Goal: Browse casually: Explore the website without a specific task or goal

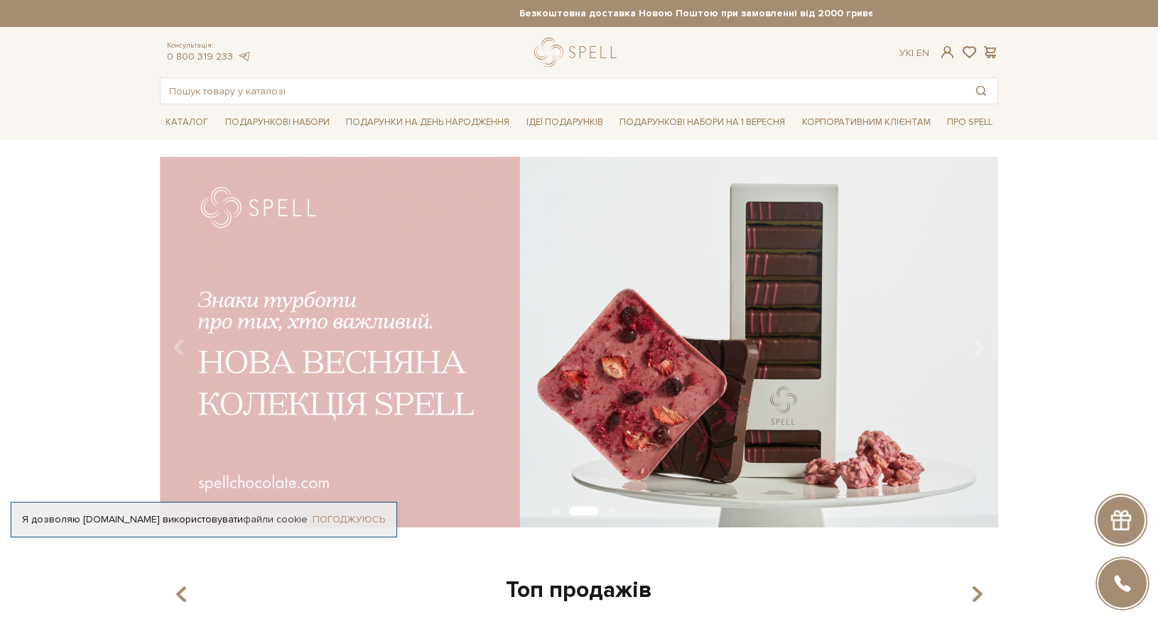
click at [345, 513] on link "Погоджуюсь" at bounding box center [348, 519] width 72 height 13
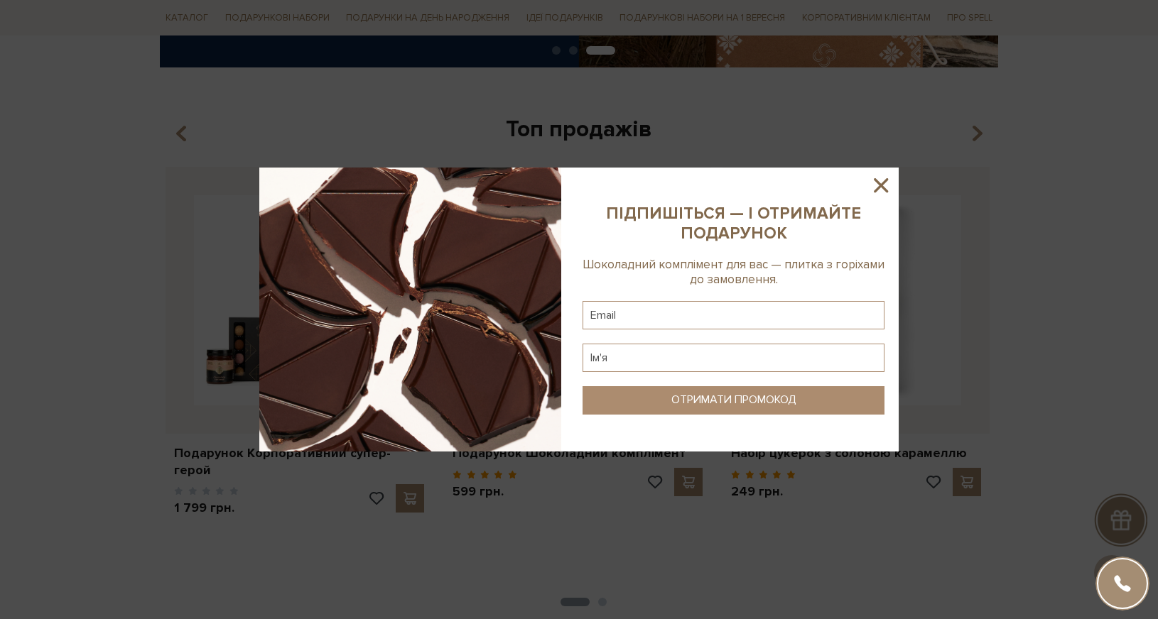
scroll to position [497, 0]
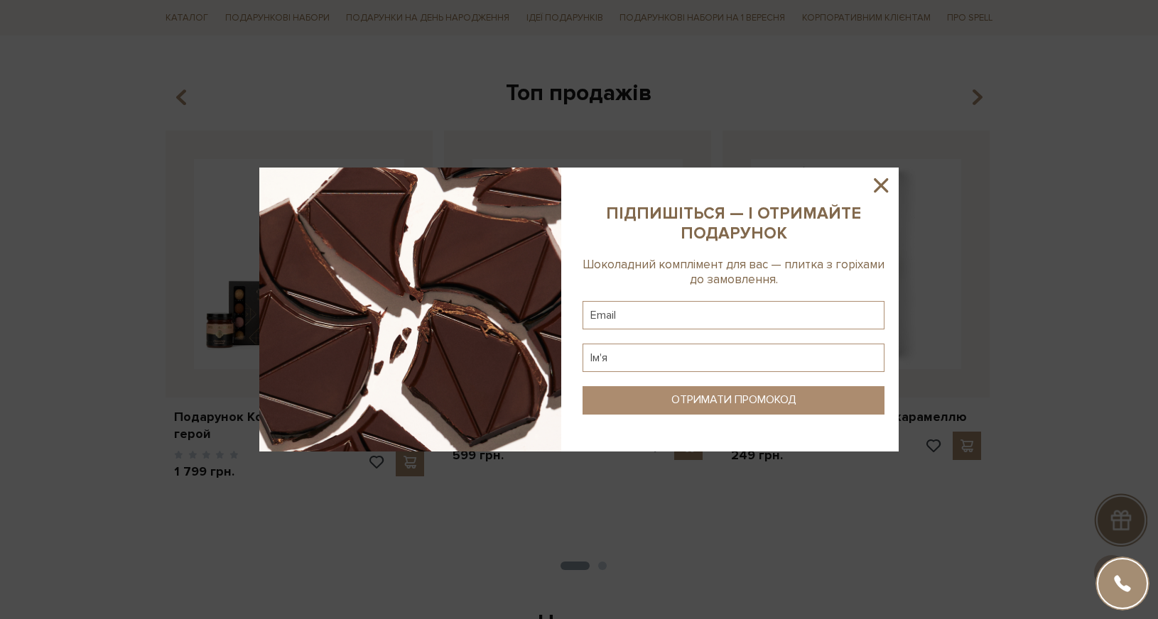
click at [886, 181] on icon at bounding box center [881, 185] width 14 height 14
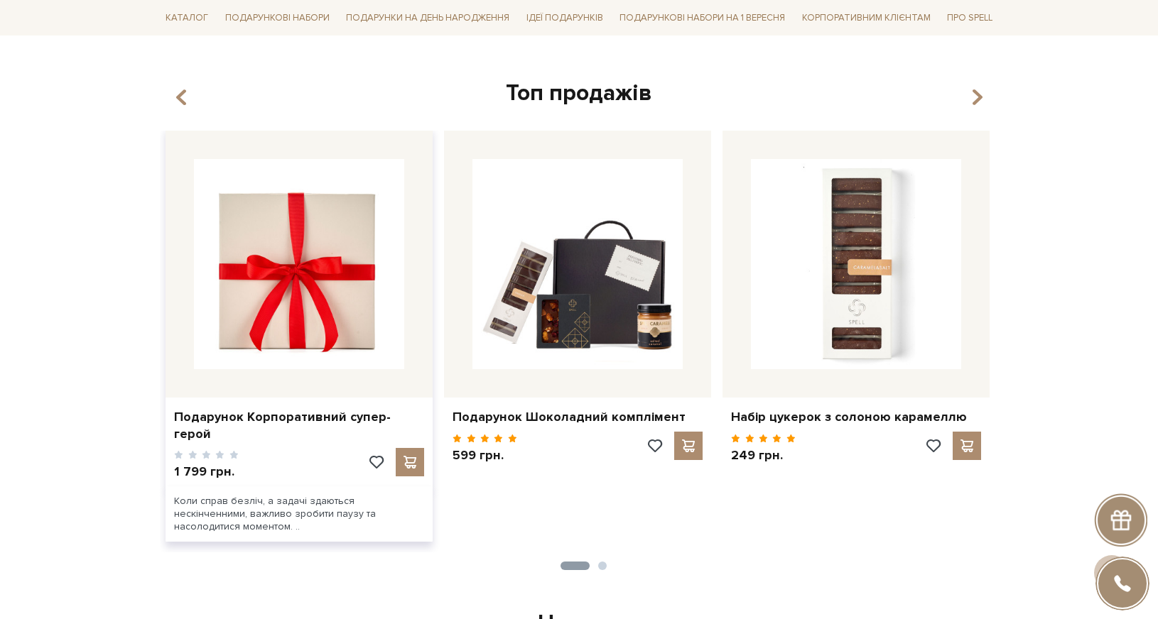
click at [316, 311] on img at bounding box center [299, 264] width 210 height 210
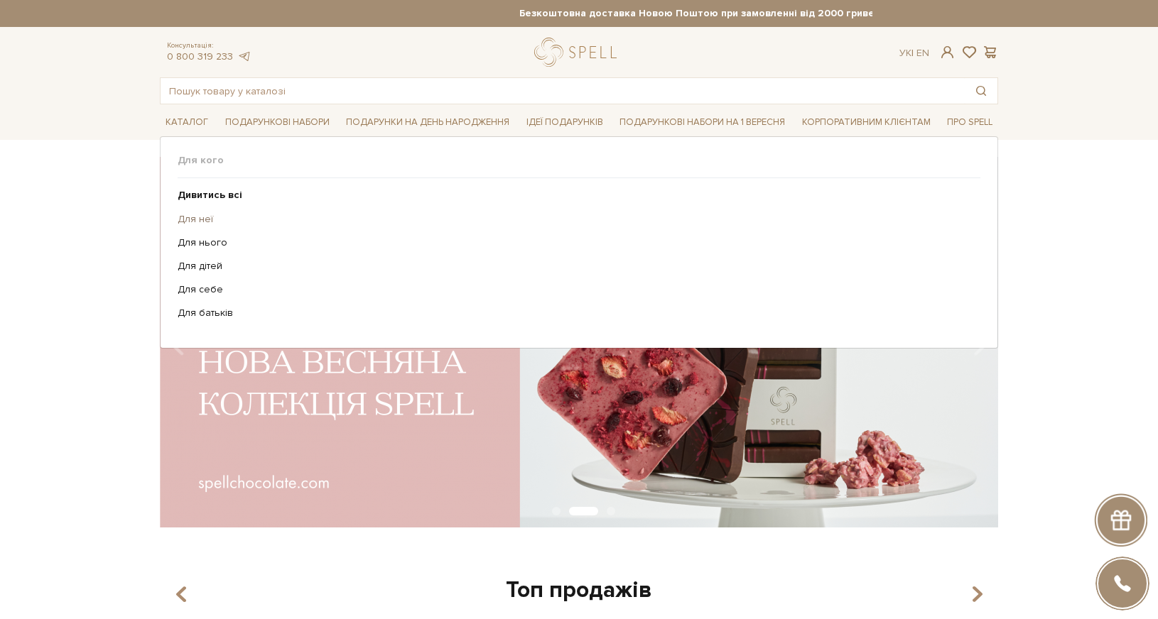
click at [213, 226] on link "Для неї" at bounding box center [574, 219] width 792 height 13
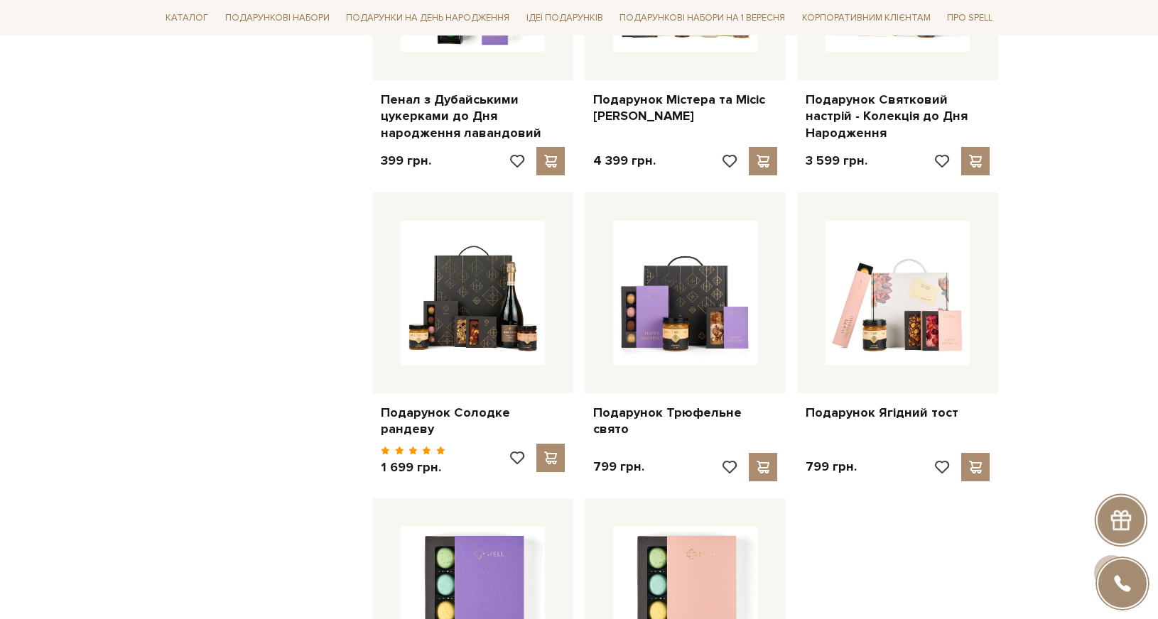
scroll to position [1136, 0]
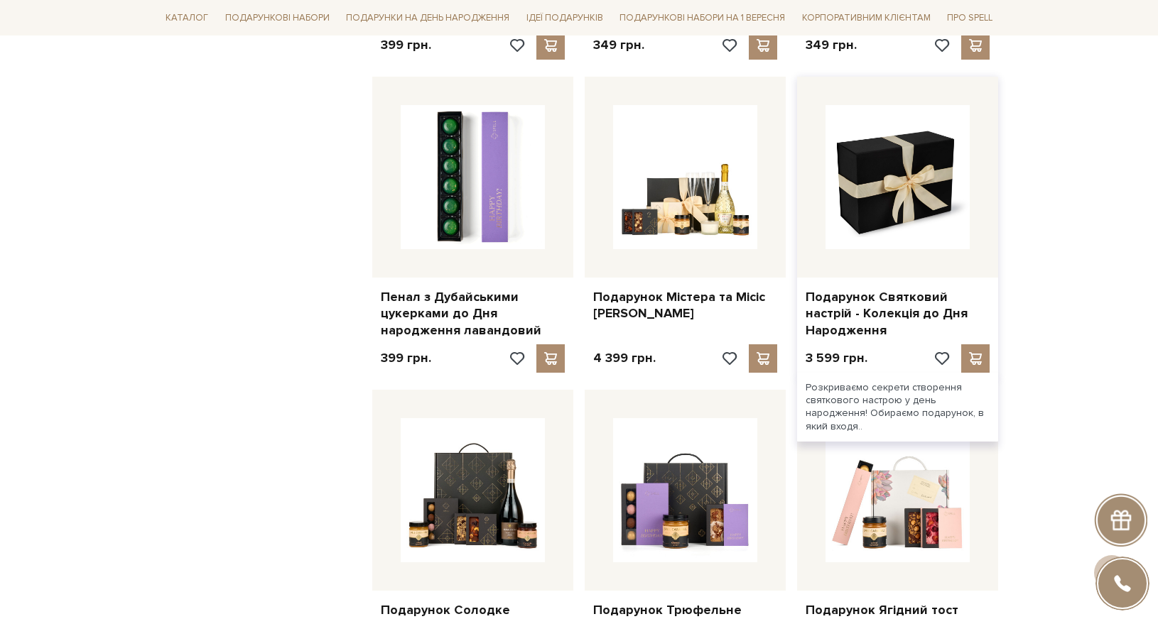
click at [901, 206] on img at bounding box center [897, 177] width 144 height 144
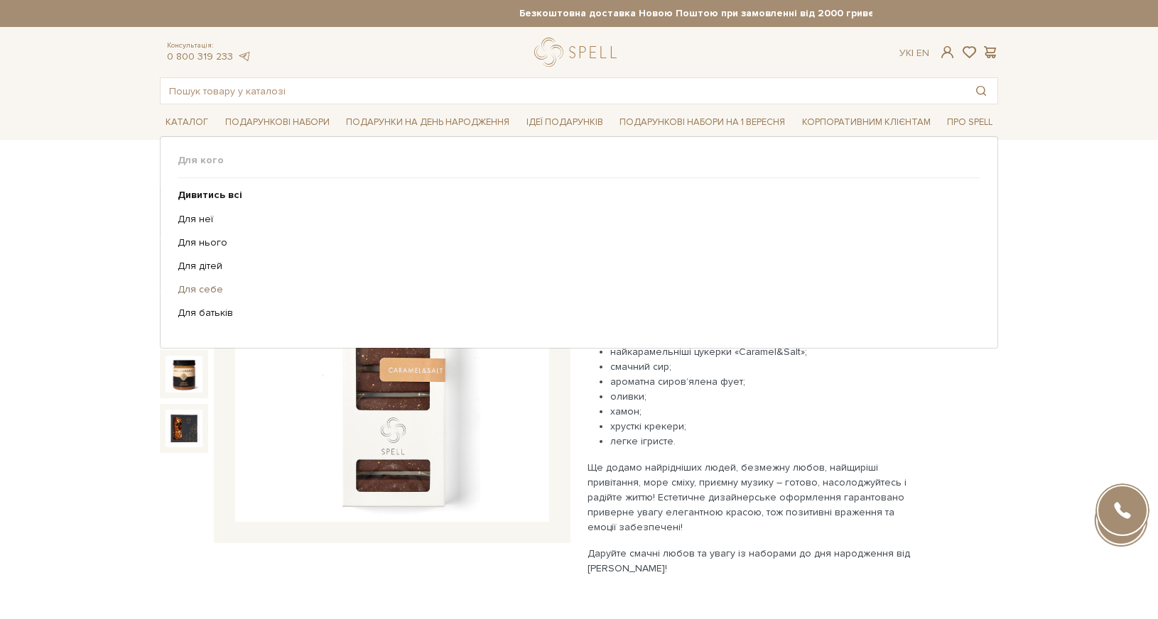
click at [210, 296] on link "Для себе" at bounding box center [574, 289] width 792 height 13
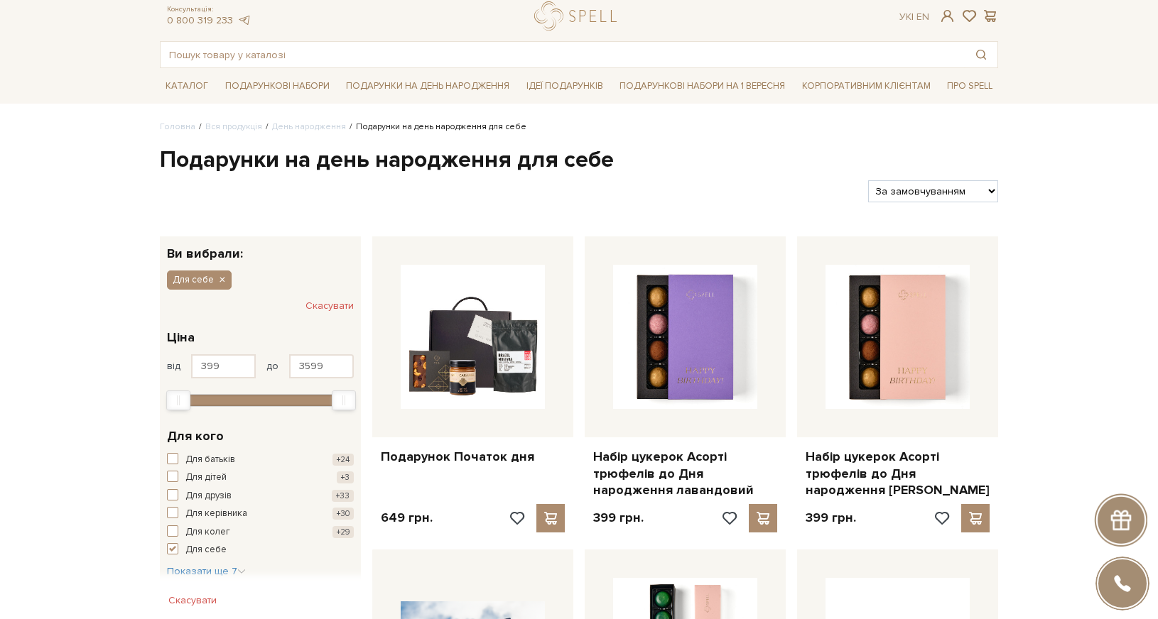
scroll to position [71, 0]
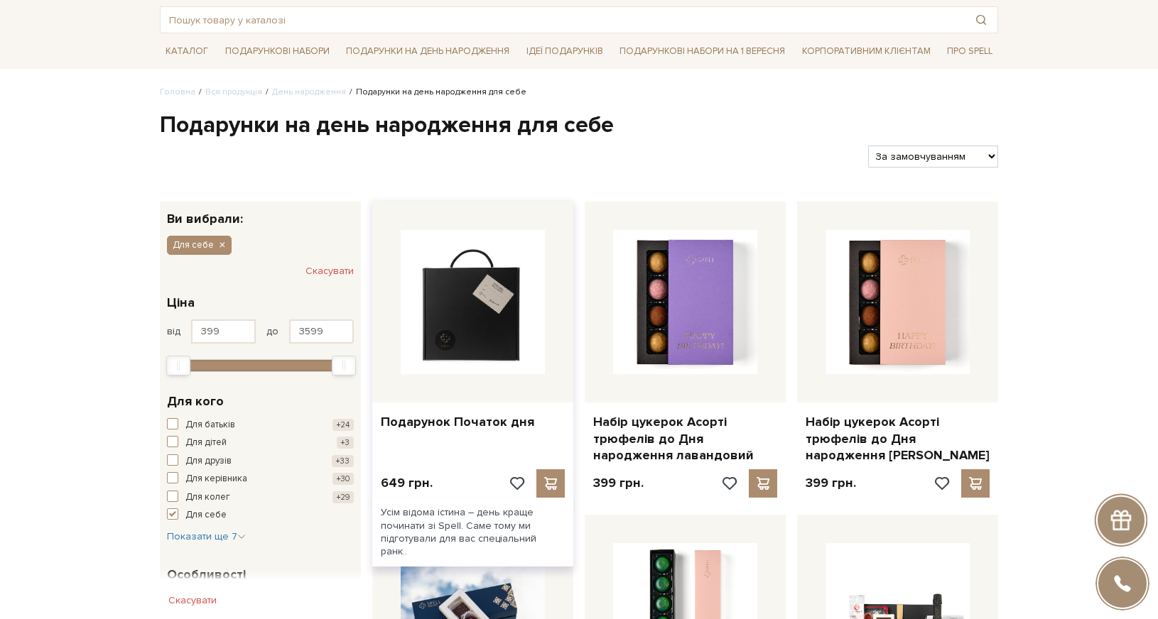
click at [455, 314] on img at bounding box center [473, 302] width 144 height 144
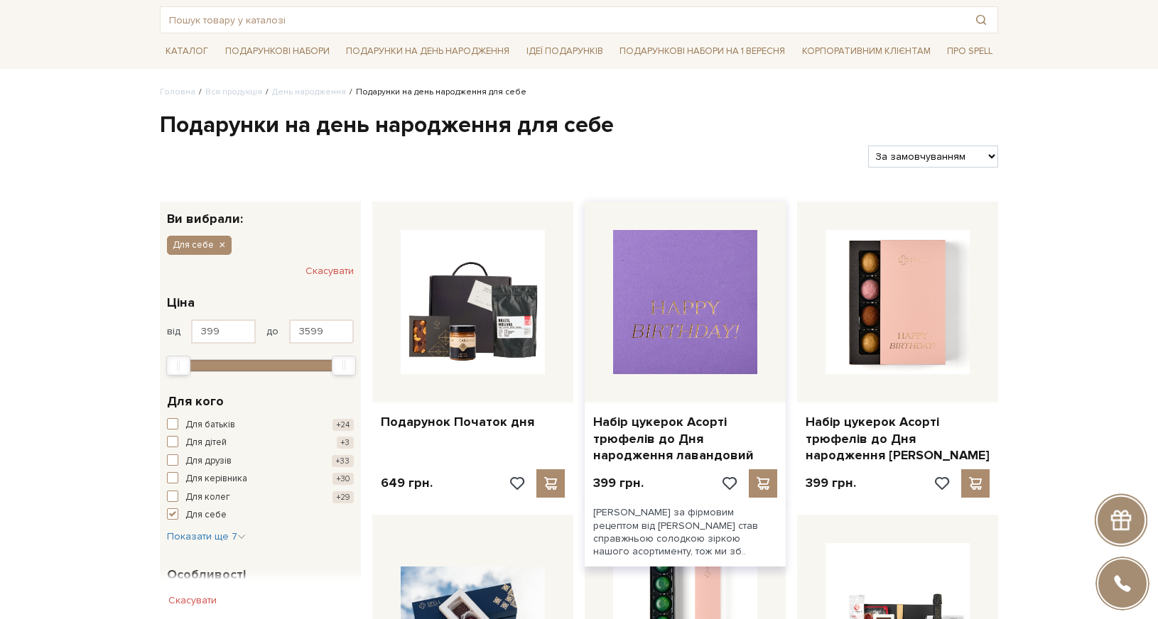
click at [701, 302] on img at bounding box center [685, 302] width 144 height 144
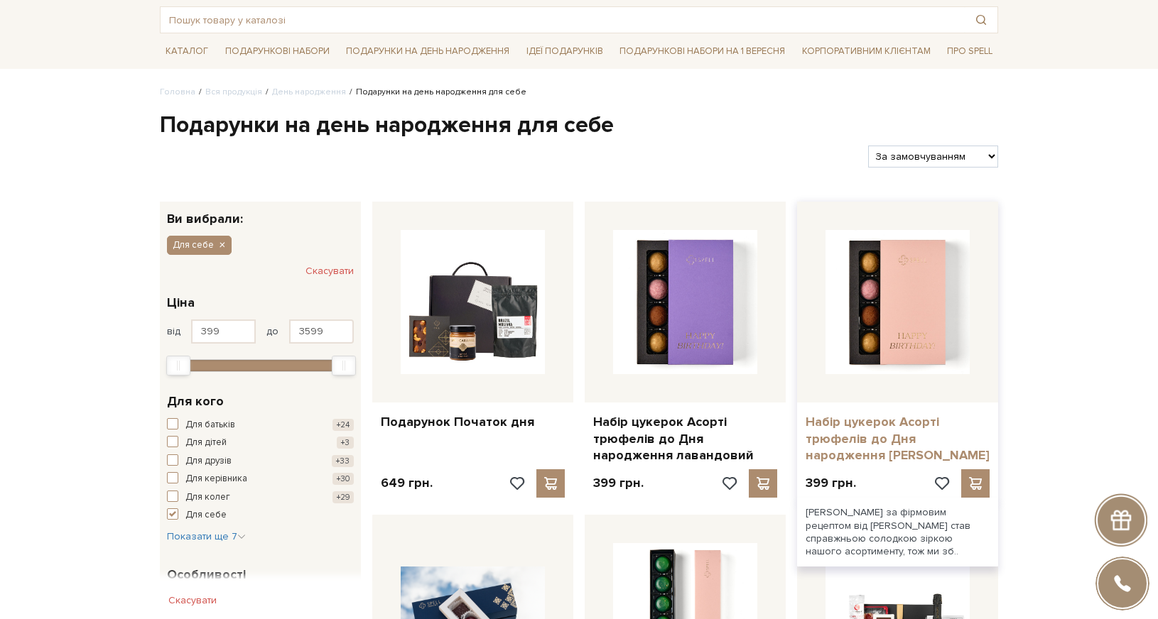
click at [895, 464] on link "Набір цукерок Асорті трюфелів до Дня народження [PERSON_NAME]" at bounding box center [897, 439] width 184 height 50
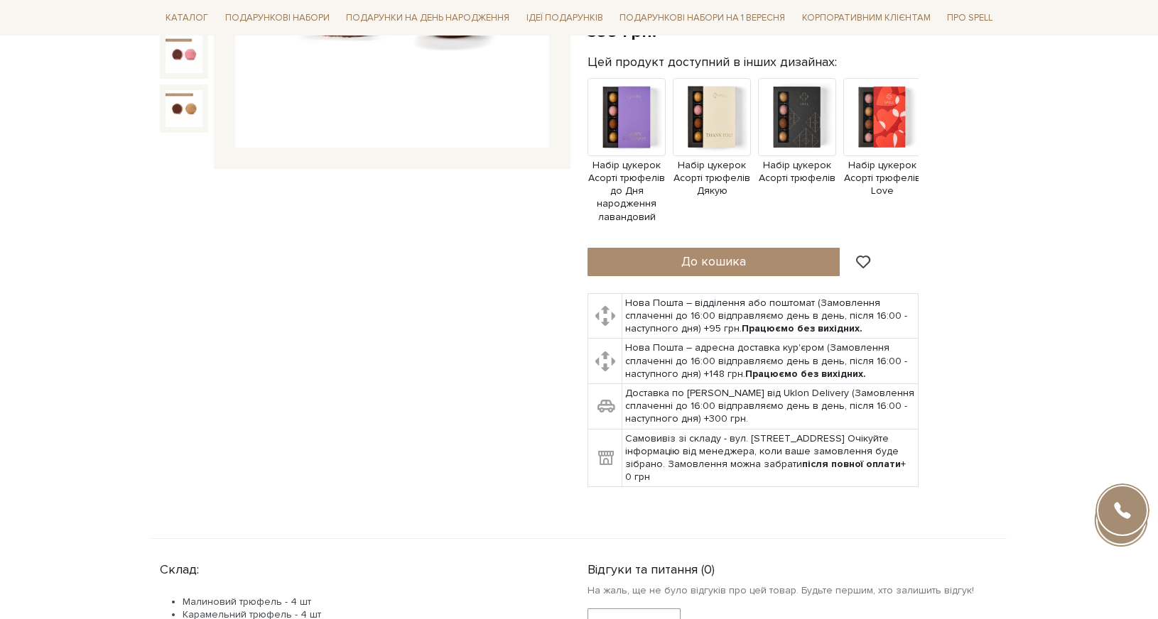
scroll to position [142, 0]
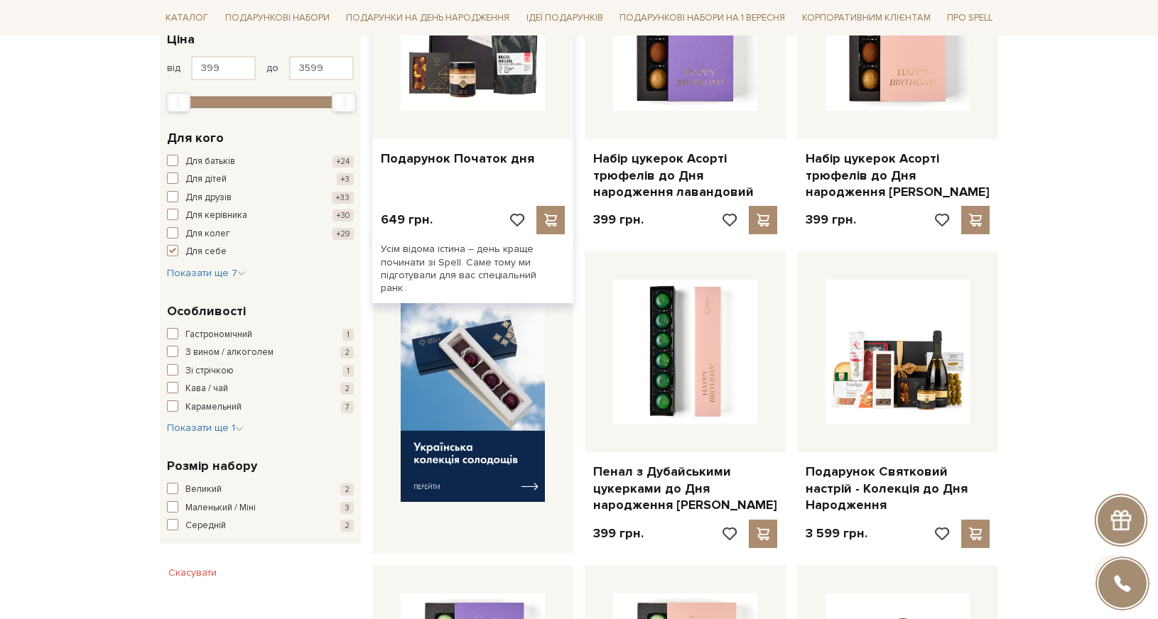
scroll to position [355, 0]
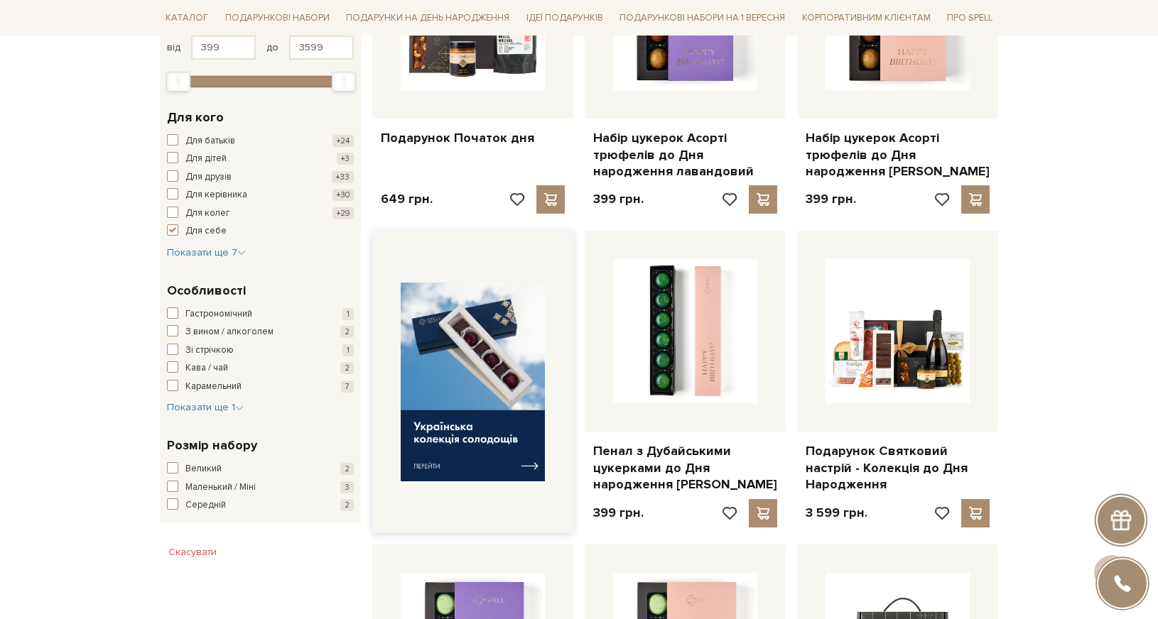
click at [488, 368] on img at bounding box center [473, 383] width 144 height 200
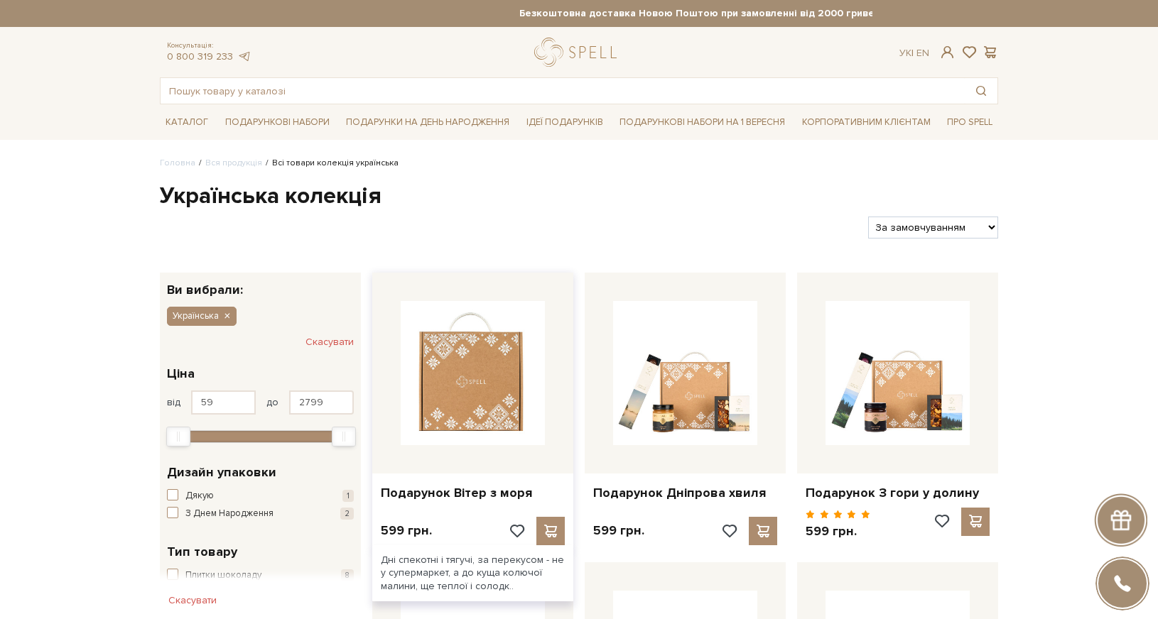
click at [451, 406] on img at bounding box center [473, 373] width 144 height 144
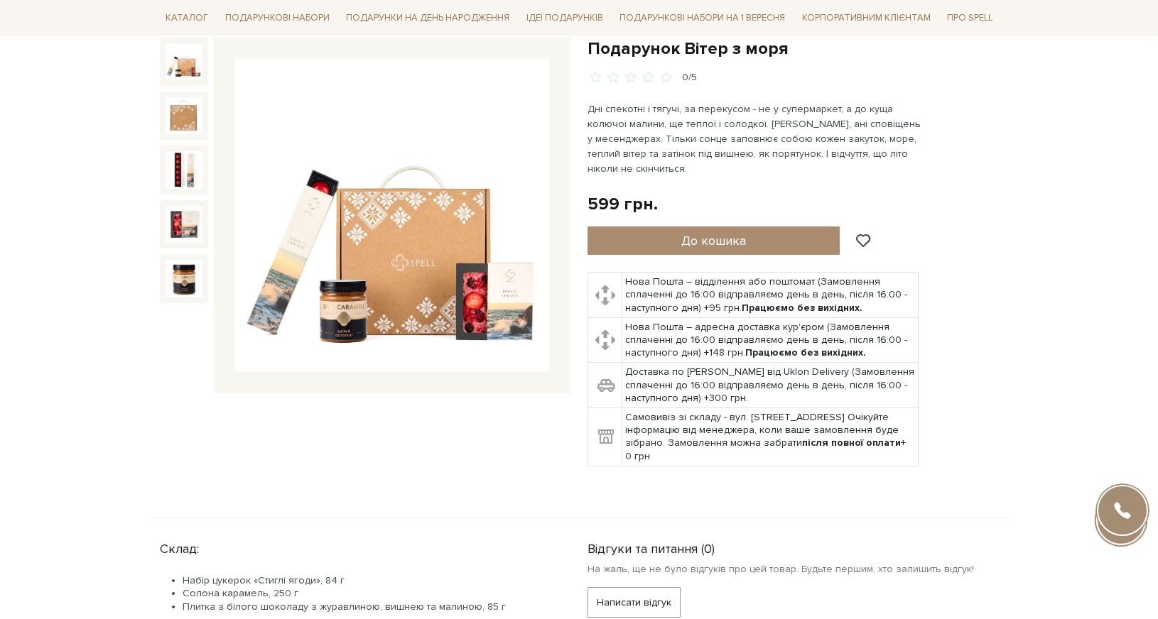
scroll to position [142, 0]
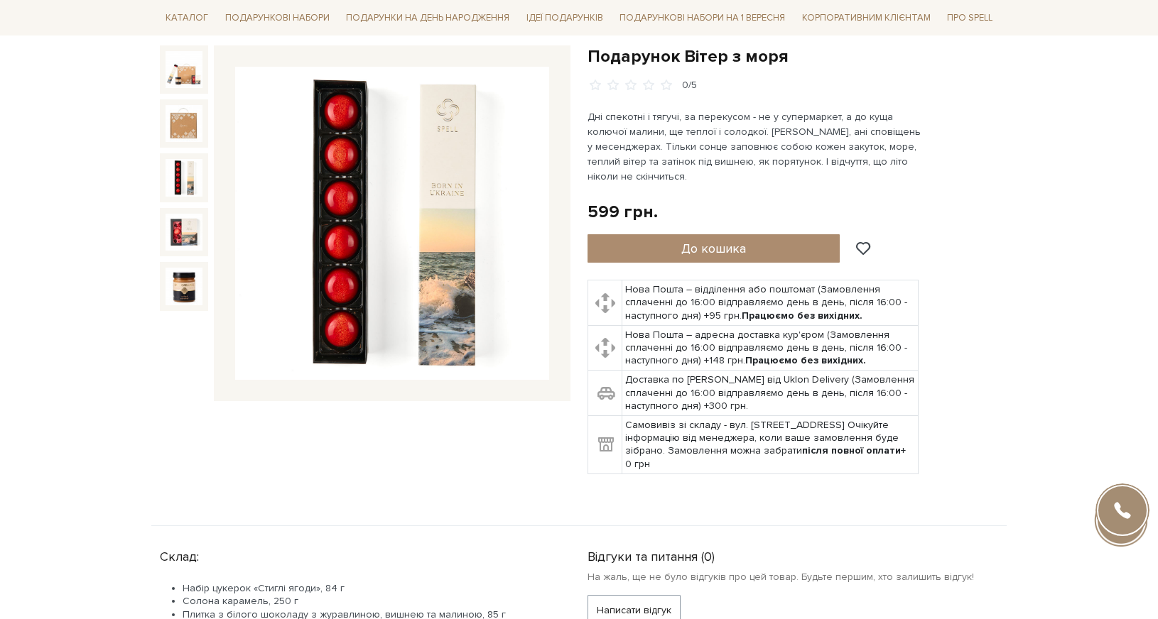
click at [190, 193] on img at bounding box center [183, 177] width 37 height 37
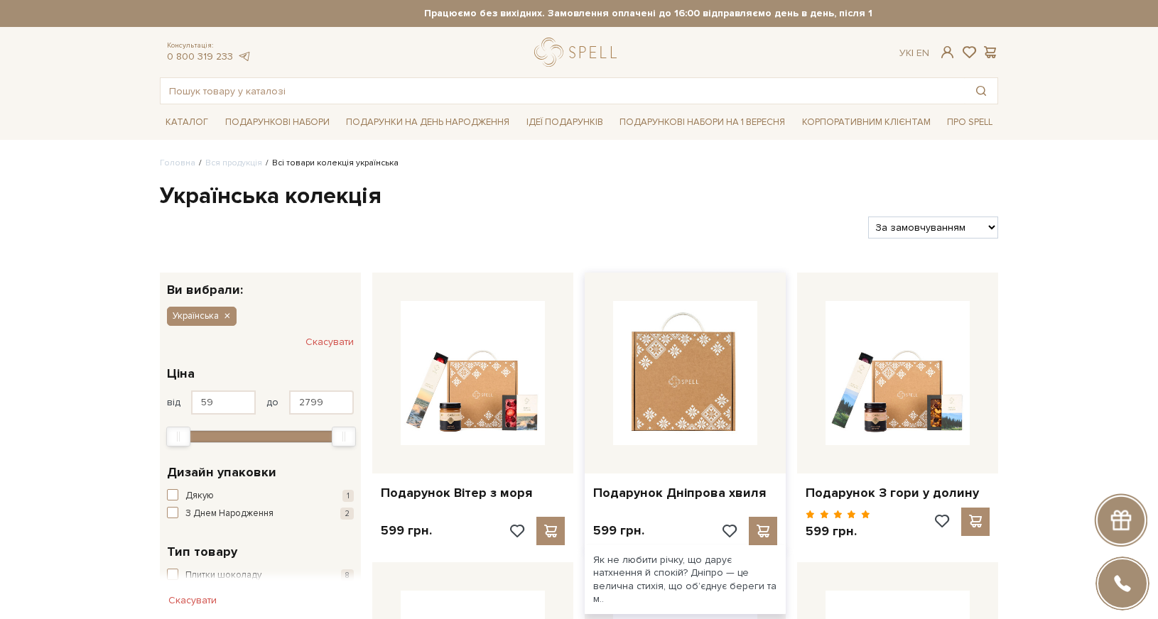
click at [688, 445] on img at bounding box center [685, 373] width 144 height 144
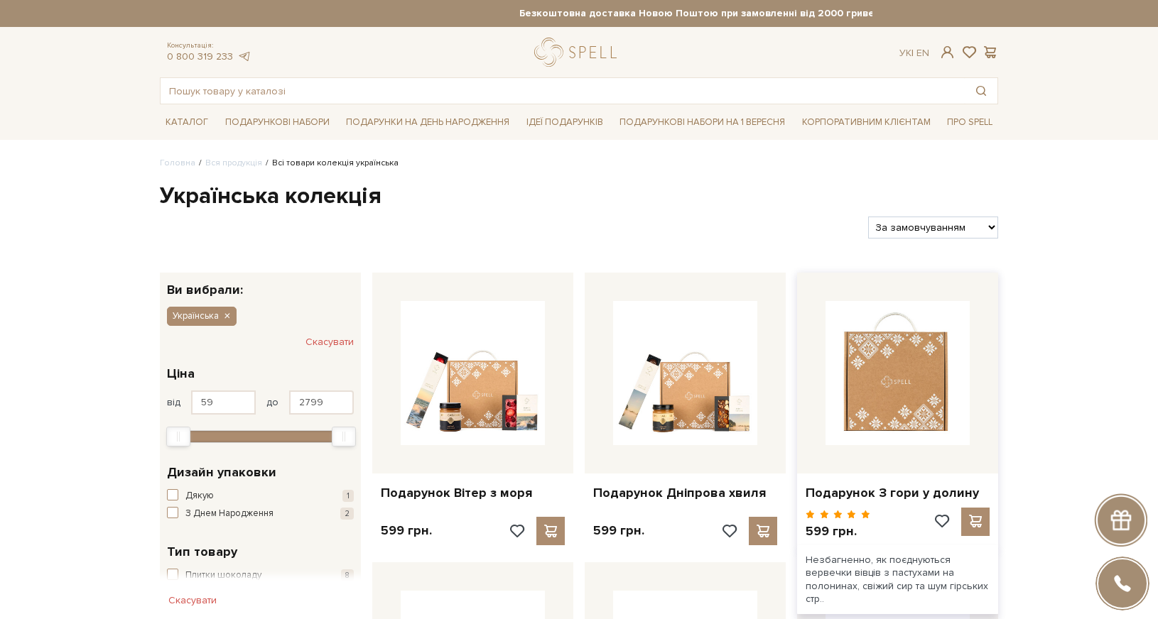
click at [914, 406] on img at bounding box center [897, 373] width 144 height 144
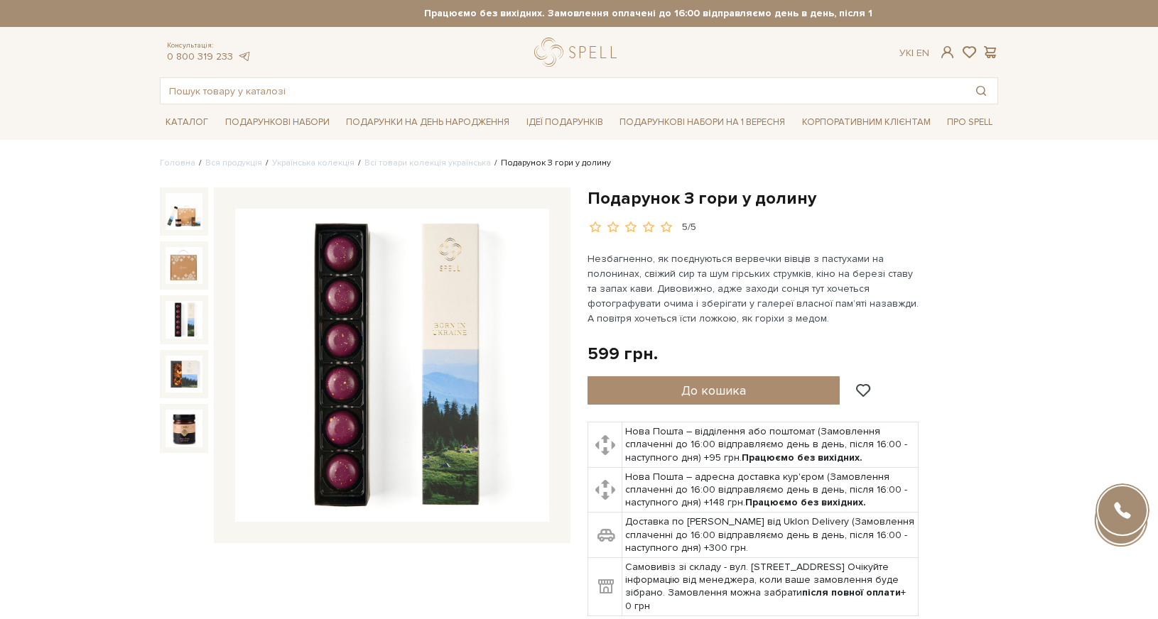
click at [175, 326] on img at bounding box center [183, 319] width 37 height 37
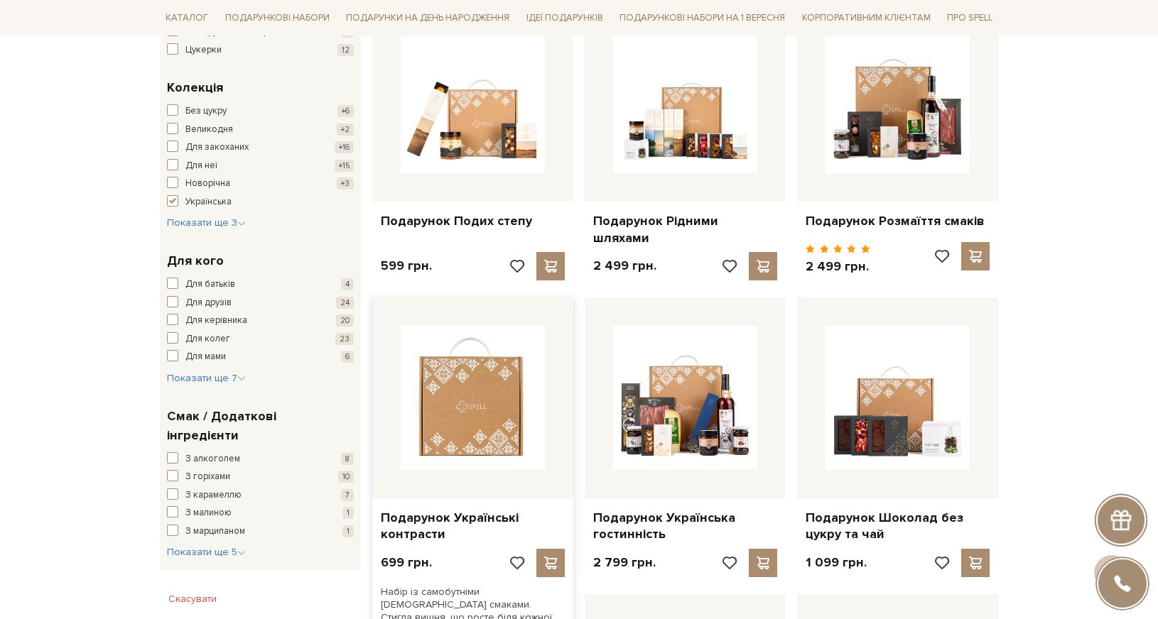
scroll to position [568, 0]
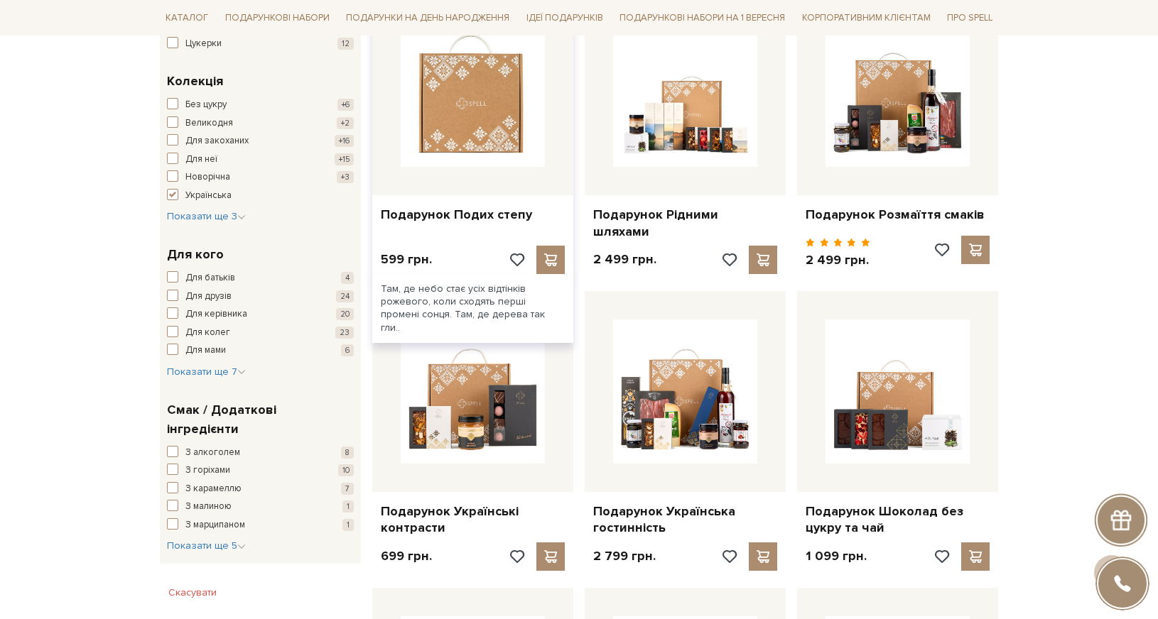
click at [475, 145] on img at bounding box center [473, 95] width 144 height 144
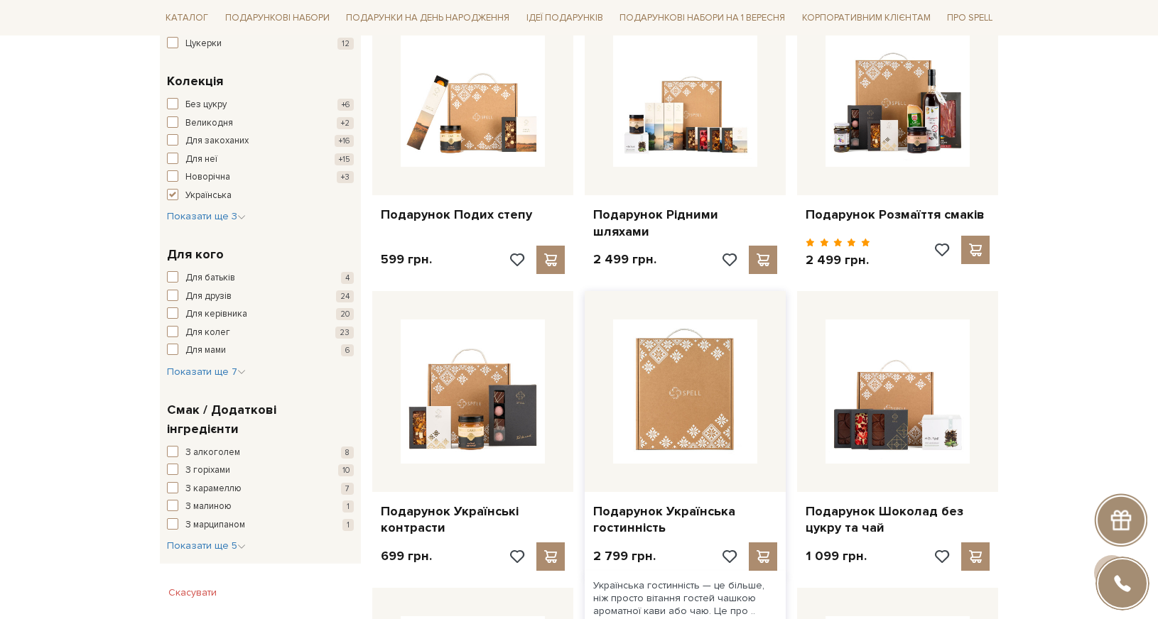
click at [641, 443] on img at bounding box center [685, 392] width 144 height 144
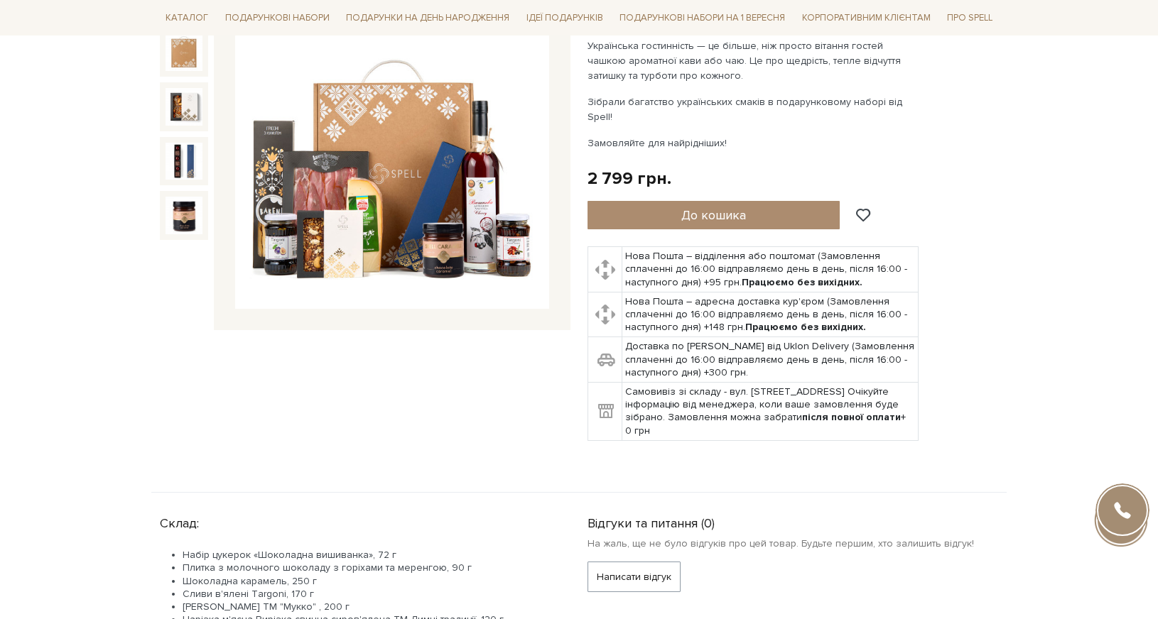
scroll to position [142, 0]
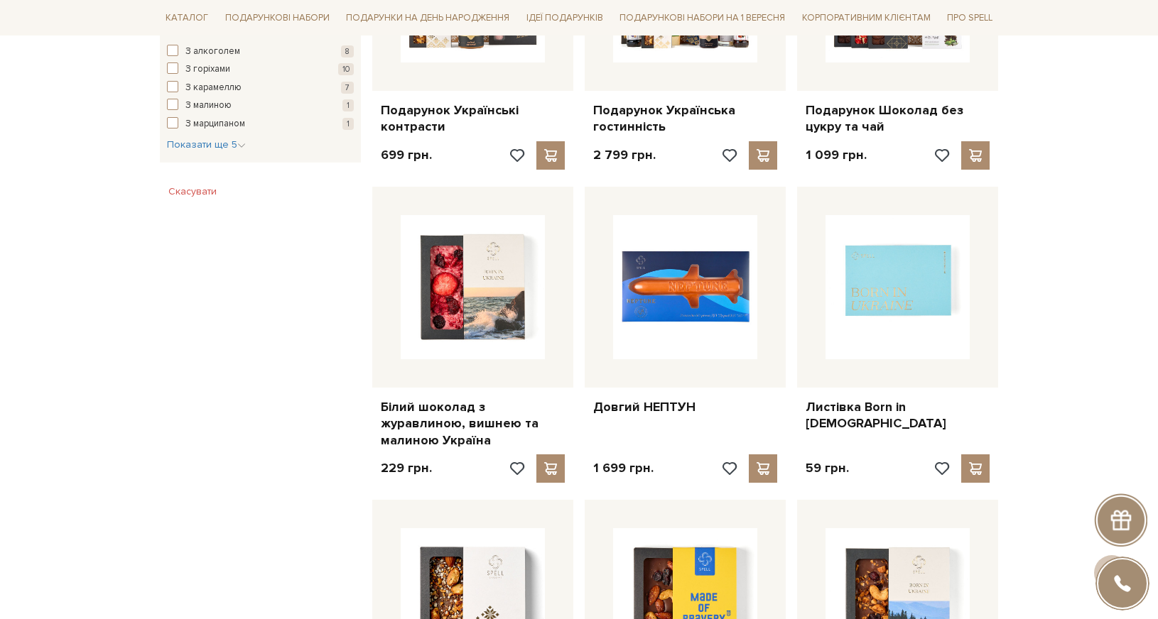
scroll to position [994, 0]
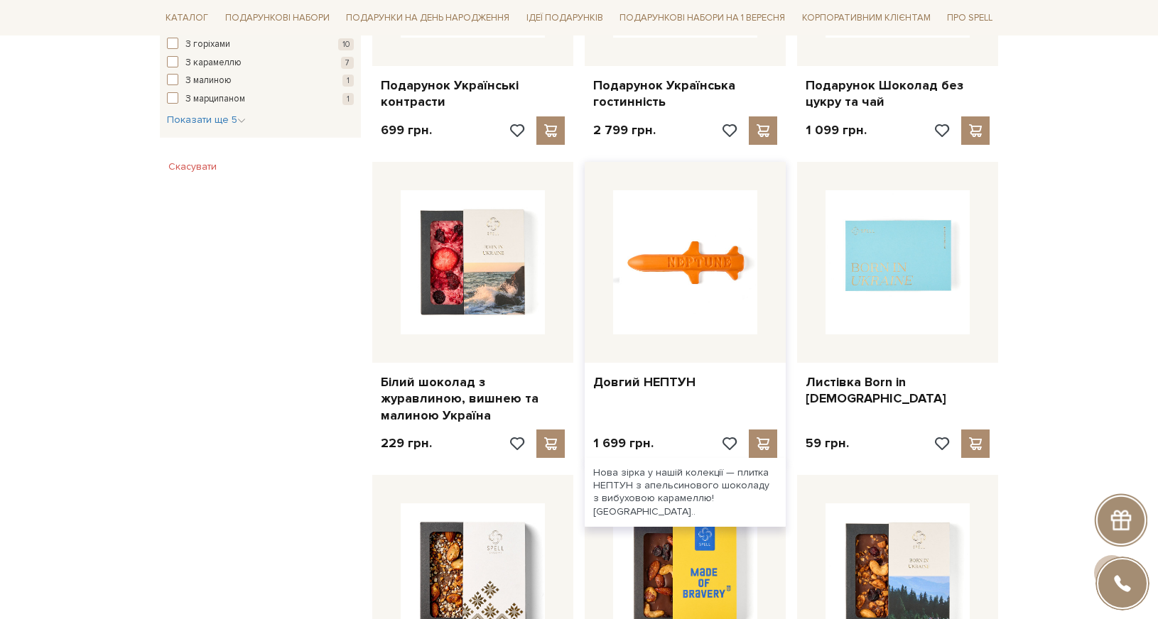
click at [714, 280] on img at bounding box center [685, 262] width 144 height 144
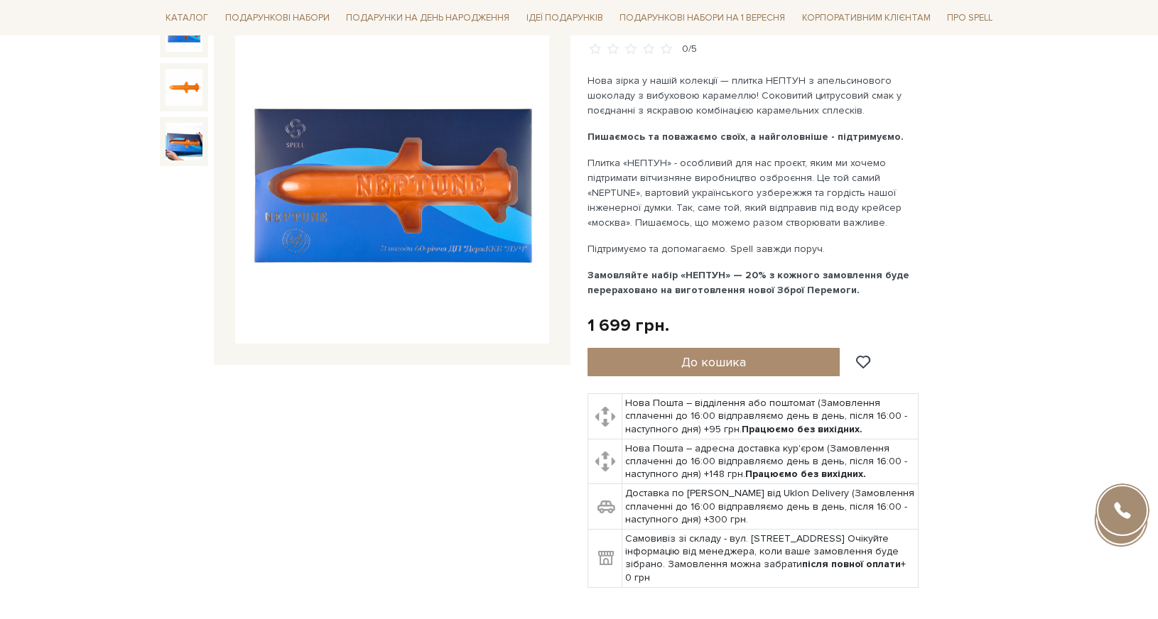
scroll to position [71, 0]
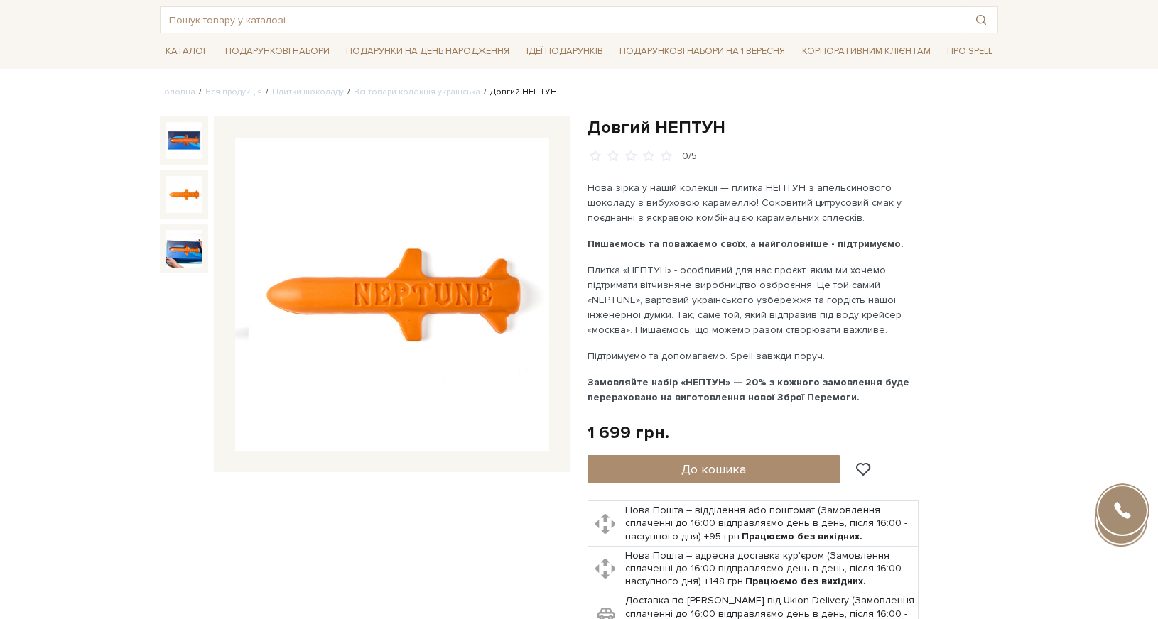
click at [182, 210] on img at bounding box center [183, 194] width 37 height 37
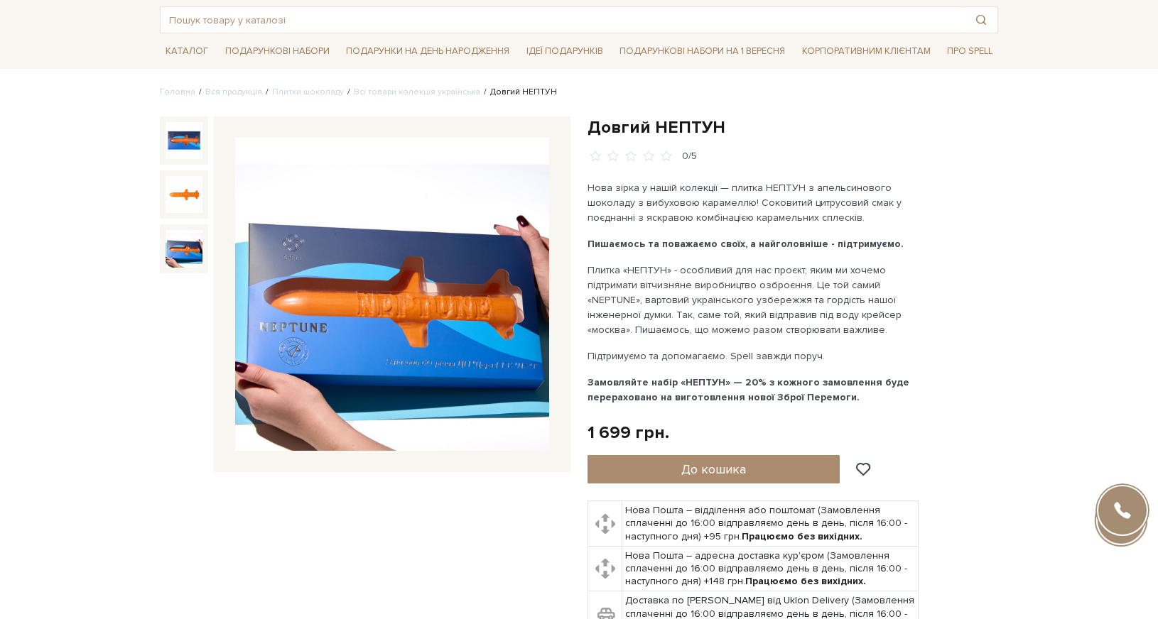
click at [180, 262] on img at bounding box center [183, 248] width 37 height 37
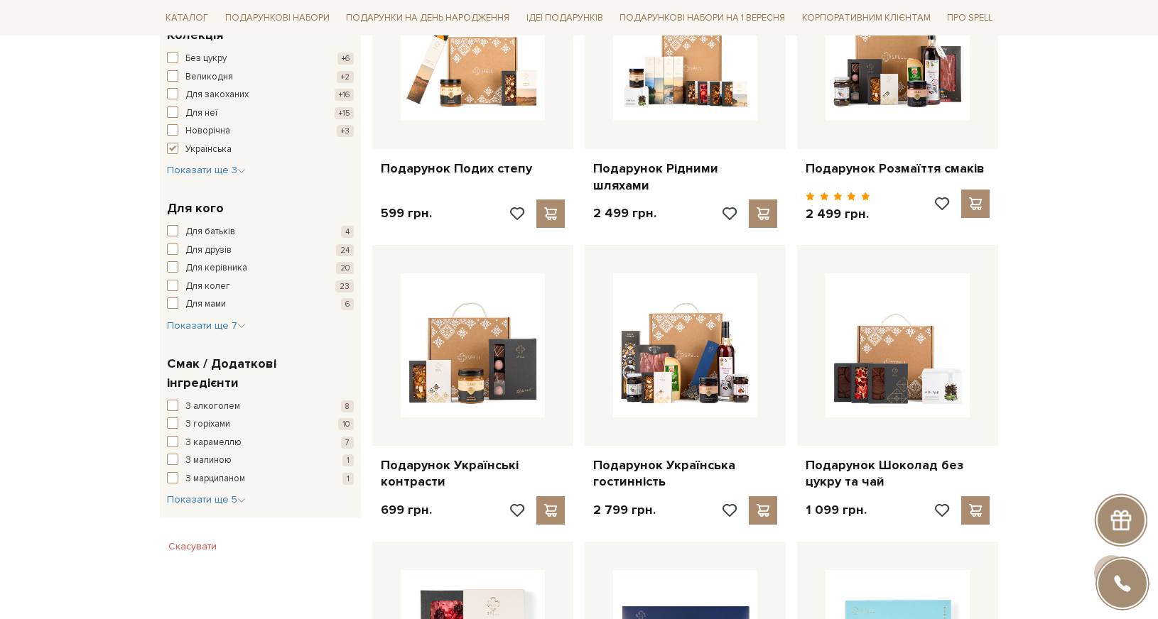
scroll to position [639, 0]
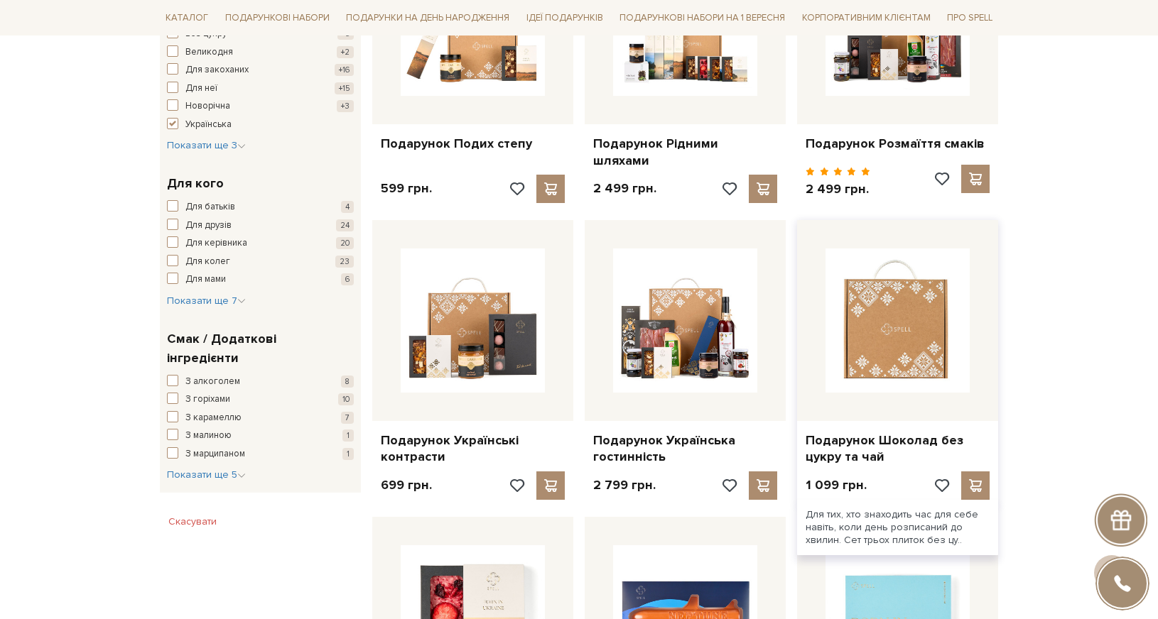
click at [882, 362] on img at bounding box center [897, 321] width 144 height 144
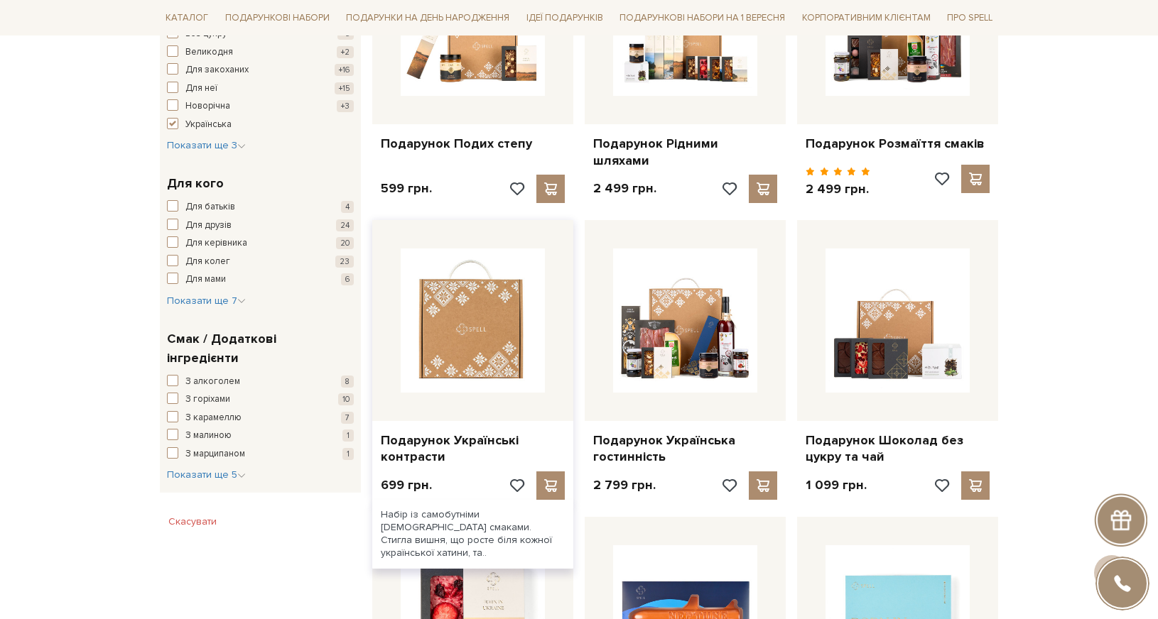
click at [450, 382] on img at bounding box center [473, 321] width 144 height 144
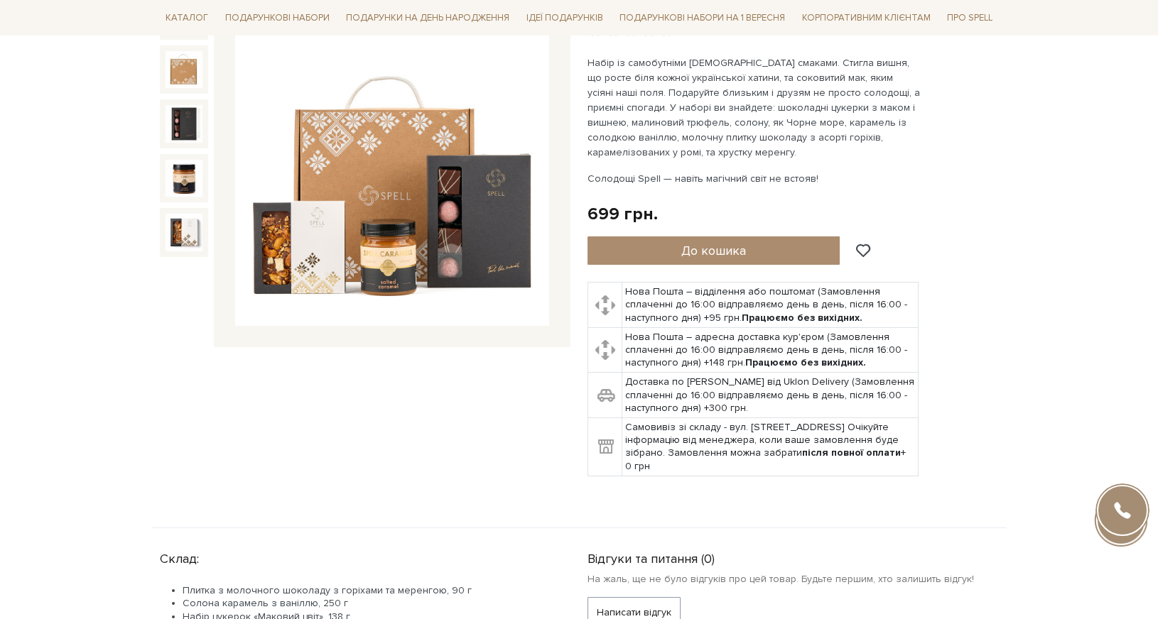
scroll to position [71, 0]
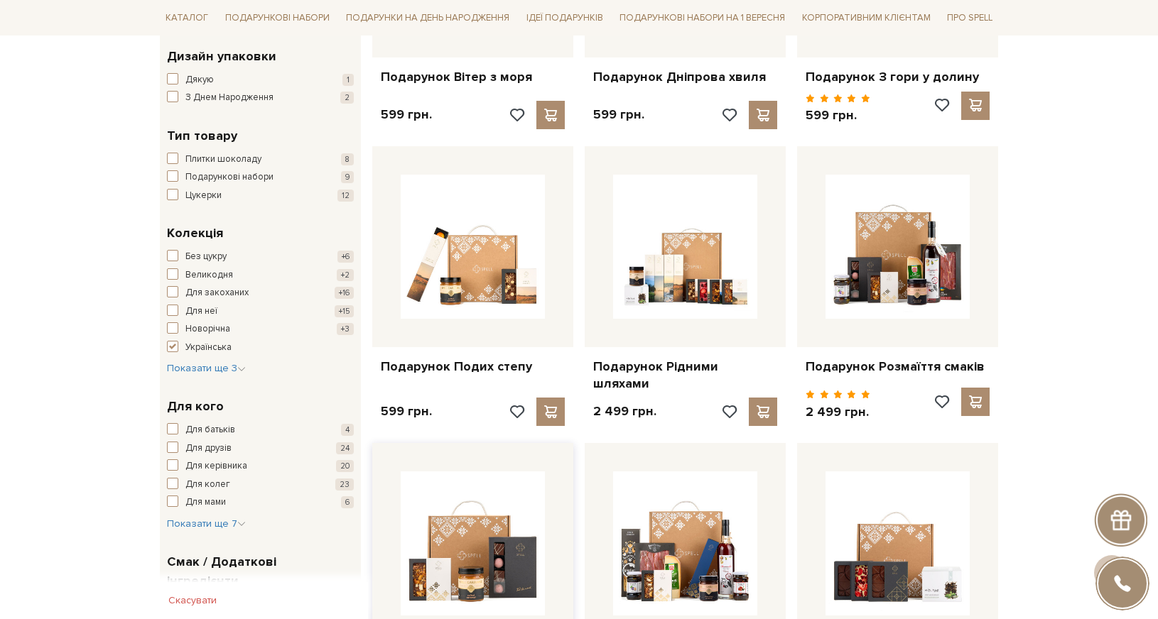
scroll to position [284, 0]
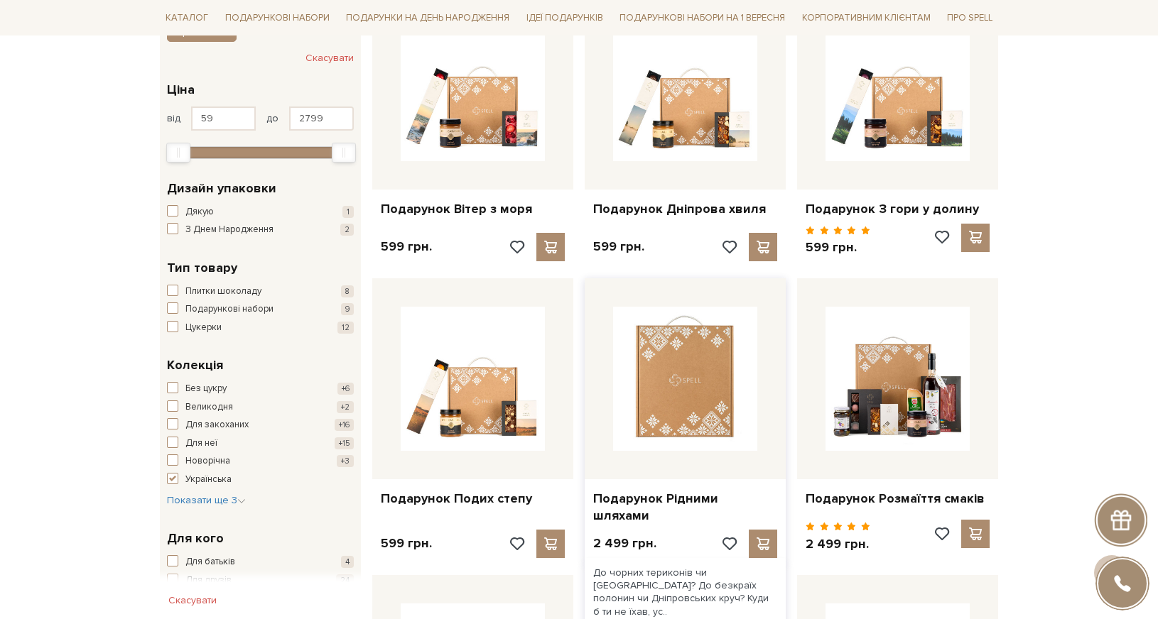
click at [653, 423] on img at bounding box center [685, 379] width 144 height 144
